Goal: Find specific page/section: Find specific page/section

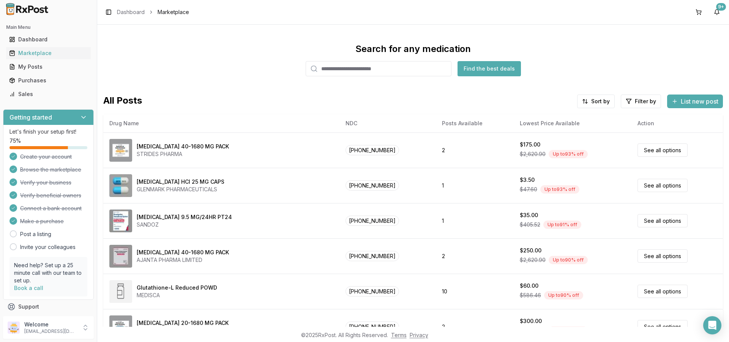
click at [380, 71] on input "search" at bounding box center [379, 68] width 146 height 15
click at [86, 328] on icon at bounding box center [86, 328] width 8 height 8
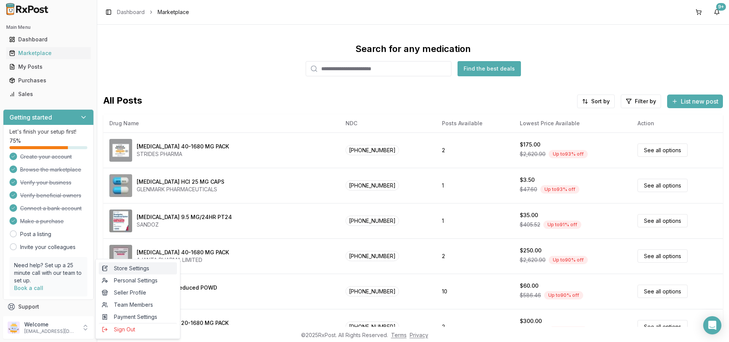
click at [128, 269] on span "Store Settings" at bounding box center [138, 269] width 72 height 8
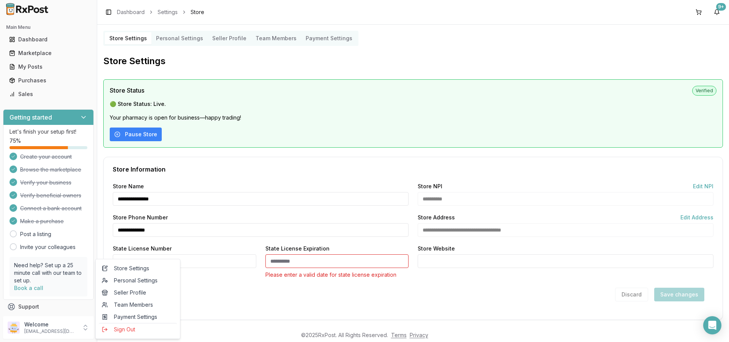
scroll to position [5, 0]
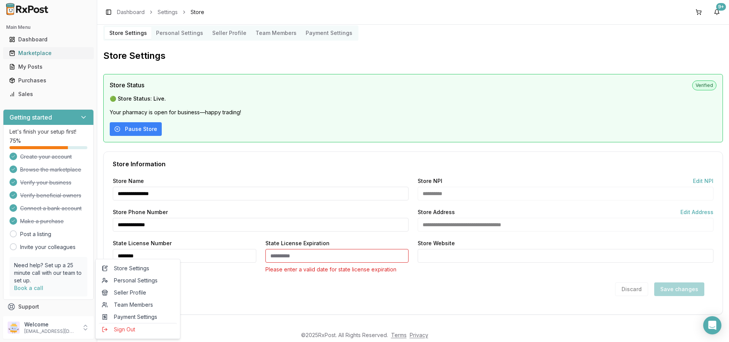
click at [34, 54] on div "Marketplace" at bounding box center [48, 53] width 79 height 8
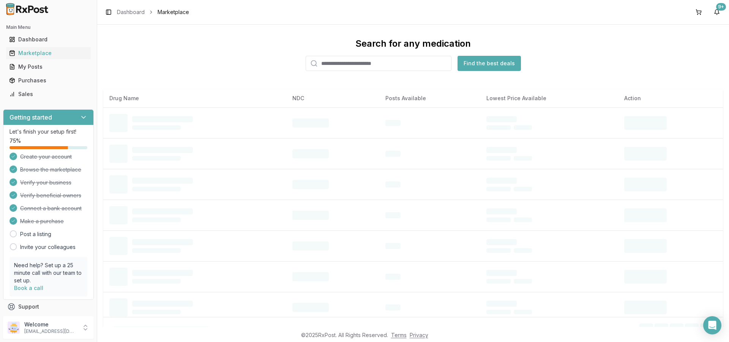
click at [380, 61] on input "search" at bounding box center [379, 63] width 146 height 15
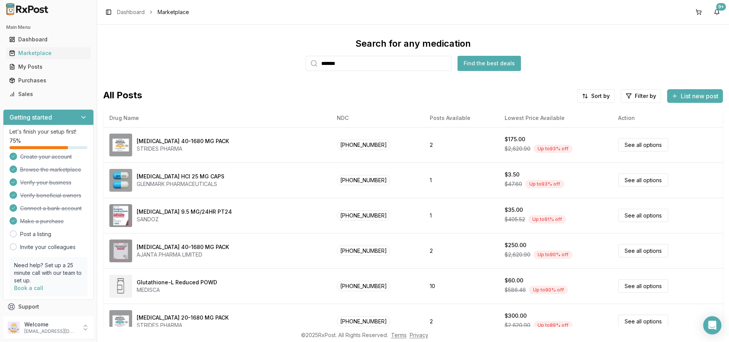
type input "*******"
